Goal: Task Accomplishment & Management: Manage account settings

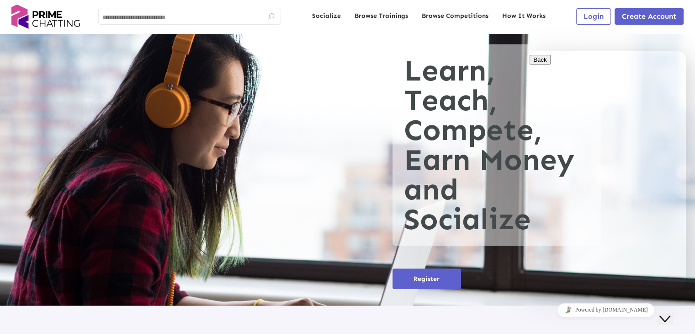
drag, startPoint x: 671, startPoint y: 307, endPoint x: 1328, endPoint y: 605, distance: 721.0
click at [670, 313] on icon "Close Chat This icon closes the chat window." at bounding box center [664, 318] width 11 height 11
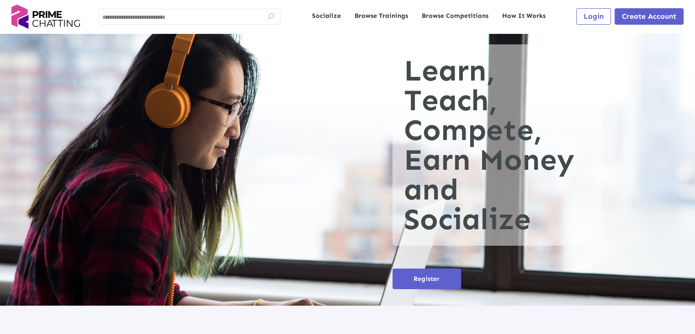
click at [587, 15] on span "Login" at bounding box center [594, 16] width 20 height 9
click at [581, 22] on button "Login" at bounding box center [593, 16] width 35 height 16
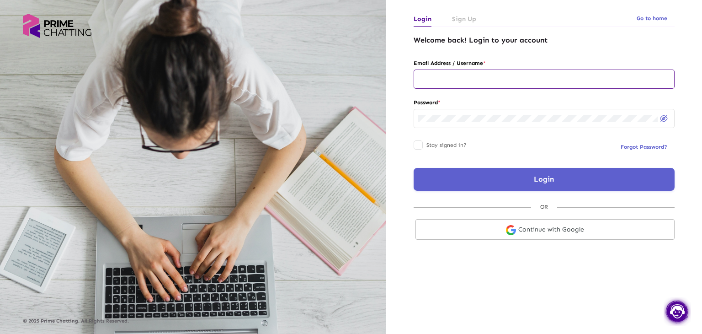
click at [462, 79] on input "text" at bounding box center [544, 78] width 253 height 7
type input "**********"
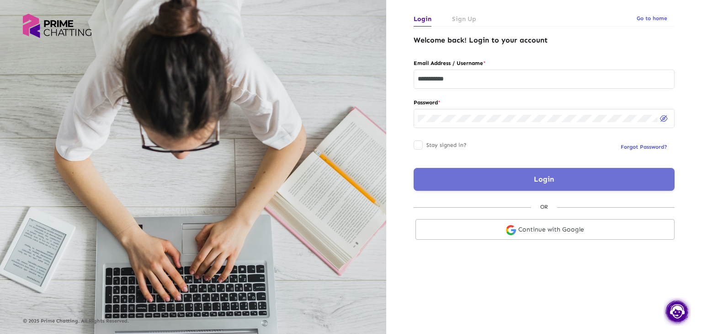
click at [500, 178] on button "Login" at bounding box center [544, 179] width 261 height 23
